Goal: Check status: Check status

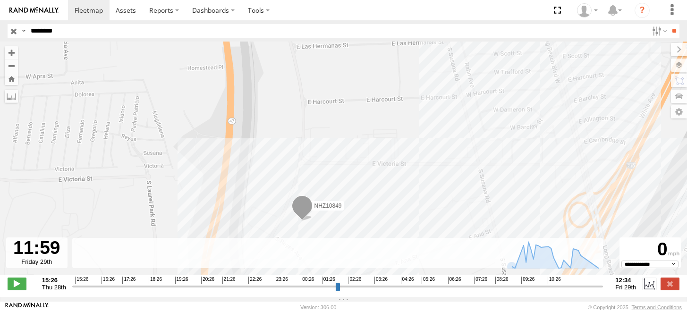
select select "**********"
type input "********"
click at [668, 24] on input "**" at bounding box center [673, 31] width 11 height 14
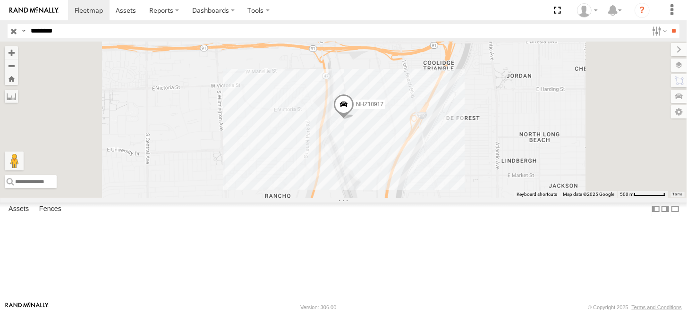
click at [354, 119] on span at bounding box center [343, 106] width 21 height 25
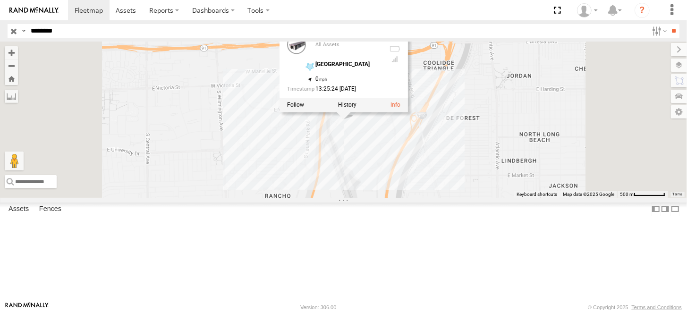
click at [408, 112] on div at bounding box center [343, 105] width 128 height 14
click at [356, 109] on label at bounding box center [347, 105] width 18 height 7
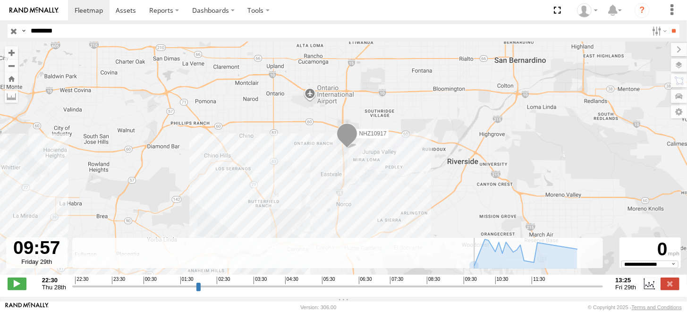
drag, startPoint x: 392, startPoint y: 288, endPoint x: 478, endPoint y: 275, distance: 86.9
click at [478, 282] on input "range" at bounding box center [337, 286] width 531 height 9
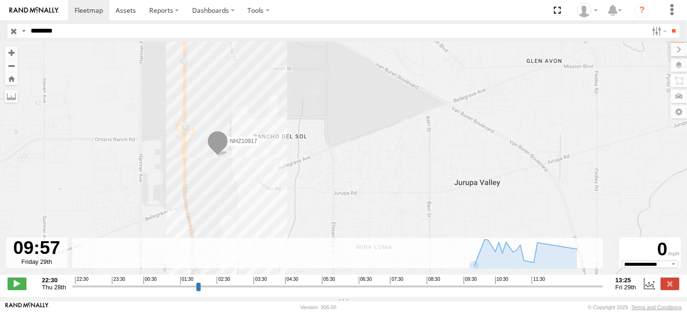
drag, startPoint x: 310, startPoint y: 187, endPoint x: 317, endPoint y: 217, distance: 30.1
click at [317, 217] on div "NHZ10917" at bounding box center [343, 163] width 687 height 243
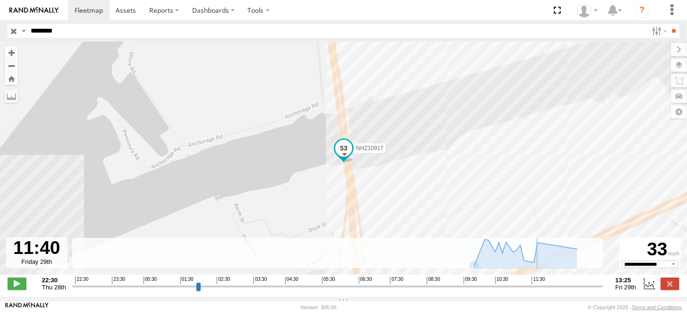
drag, startPoint x: 479, startPoint y: 290, endPoint x: 538, endPoint y: 277, distance: 60.3
click at [538, 282] on input "range" at bounding box center [337, 286] width 531 height 9
click at [23, 289] on span at bounding box center [17, 283] width 19 height 12
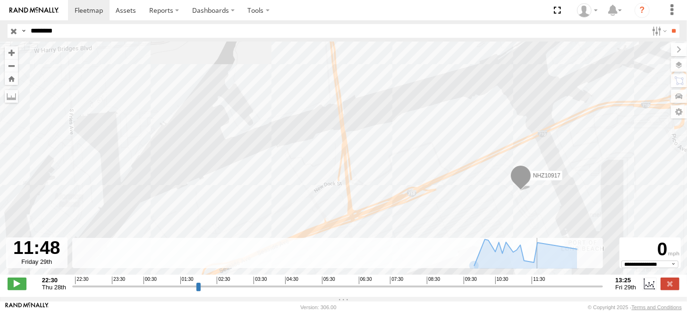
click at [435, 230] on div "NHZ10917" at bounding box center [343, 163] width 687 height 243
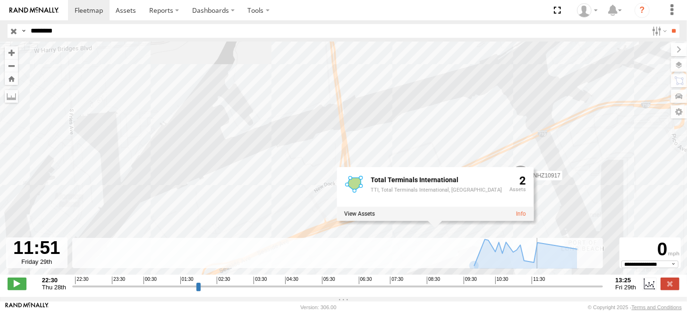
click at [255, 195] on div "NHZ10917 Total Terminals International TTI, Total Terminals International, Hanj…" at bounding box center [343, 163] width 687 height 243
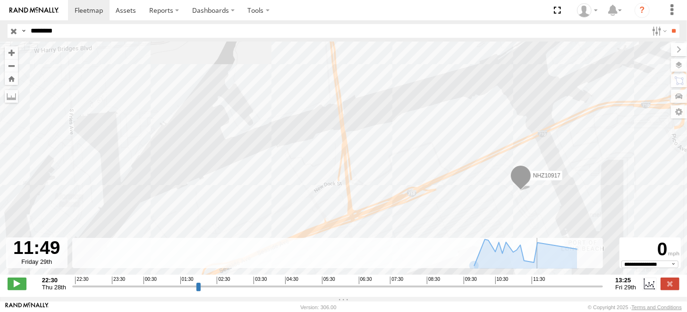
click at [544, 291] on input "range" at bounding box center [337, 286] width 531 height 9
click at [541, 291] on input "range" at bounding box center [337, 286] width 531 height 9
drag, startPoint x: 547, startPoint y: 289, endPoint x: 569, endPoint y: 293, distance: 22.2
click at [569, 291] on input "range" at bounding box center [337, 286] width 531 height 9
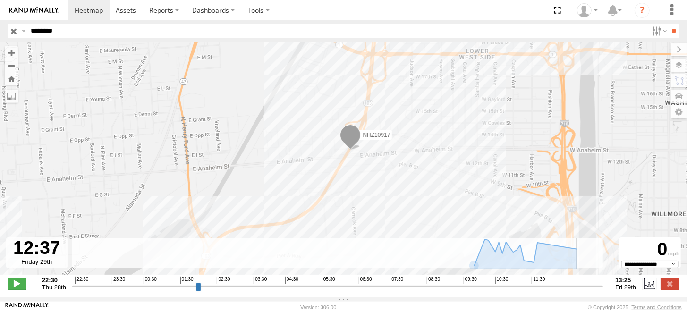
click at [20, 288] on span at bounding box center [17, 283] width 19 height 12
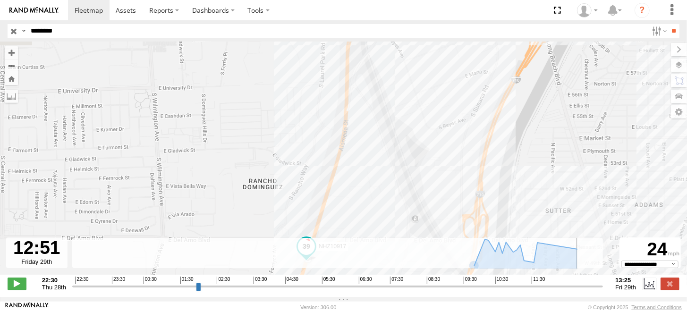
drag, startPoint x: 571, startPoint y: 288, endPoint x: 580, endPoint y: 288, distance: 9.0
click at [580, 288] on input "range" at bounding box center [337, 286] width 531 height 9
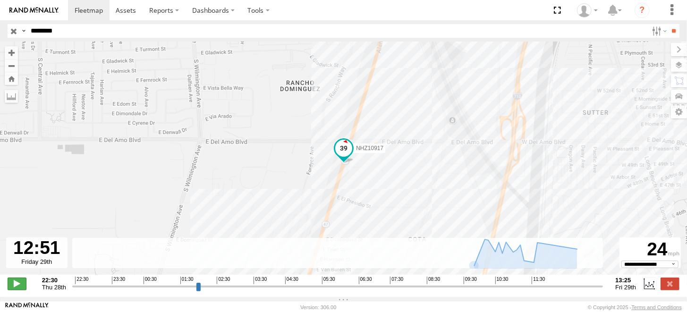
click at [15, 286] on span at bounding box center [17, 283] width 19 height 12
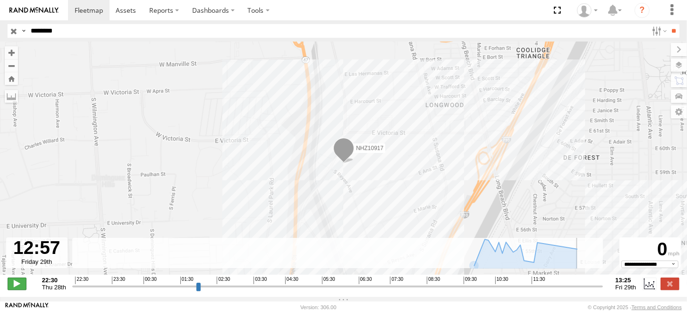
click at [15, 286] on span at bounding box center [17, 283] width 19 height 12
type input "**********"
click at [402, 311] on html at bounding box center [343, 156] width 687 height 312
